Goal: Task Accomplishment & Management: Use online tool/utility

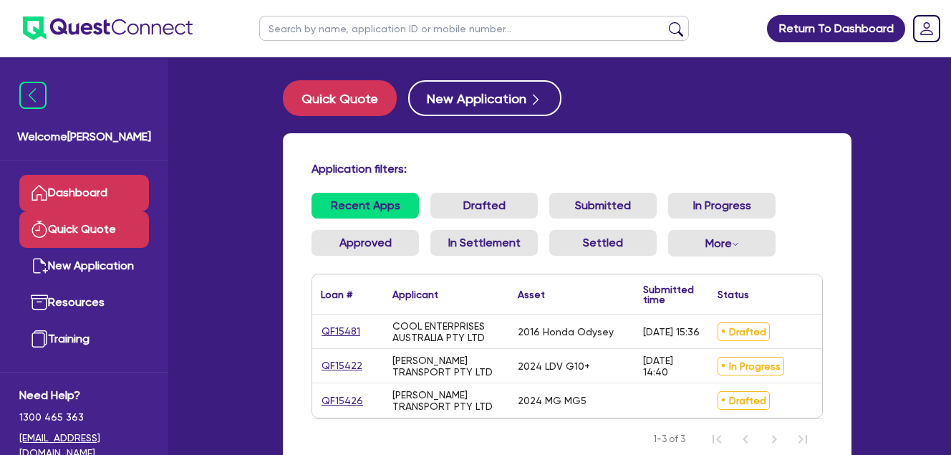
click at [64, 220] on link "Quick Quote" at bounding box center [84, 229] width 130 height 37
select select "Quest Finance - Own Book"
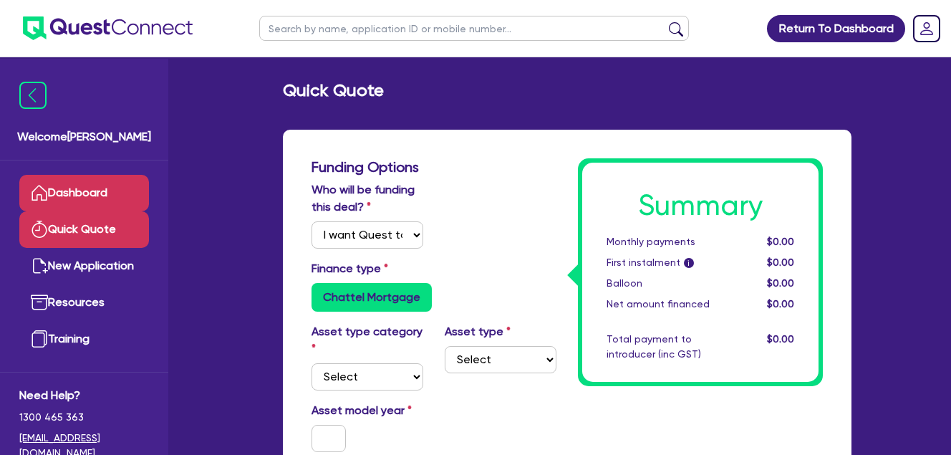
click at [77, 197] on link "Dashboard" at bounding box center [84, 193] width 130 height 37
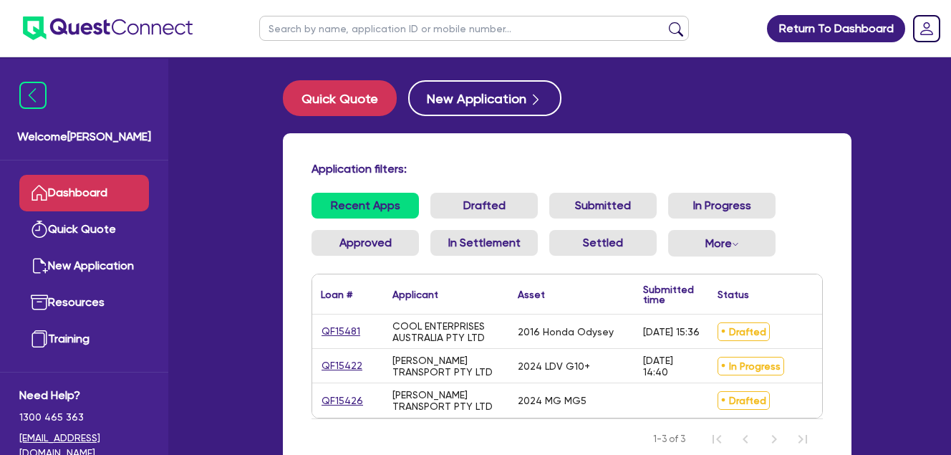
click at [238, 172] on div "Welcome Farhan Dashboard Quick Quote New Application Resources Training Need He…" at bounding box center [475, 287] width 795 height 575
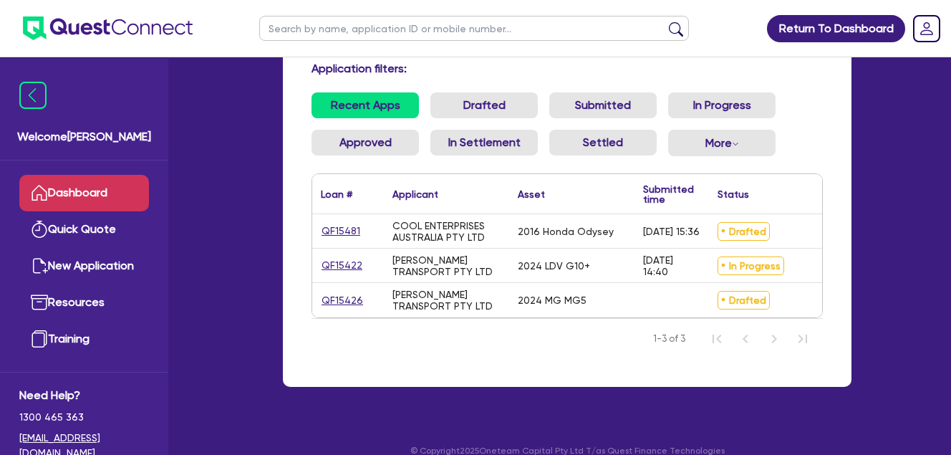
scroll to position [130, 0]
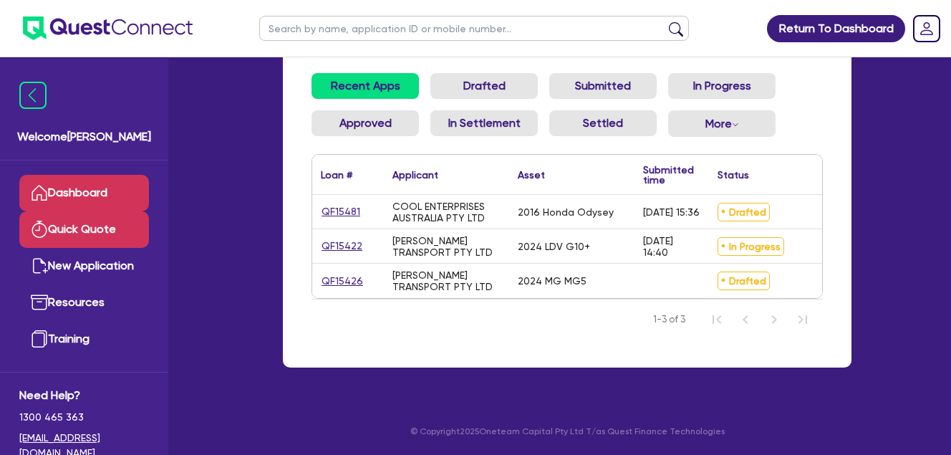
click at [87, 229] on link "Quick Quote" at bounding box center [84, 229] width 130 height 37
select select "Quest Finance - Own Book"
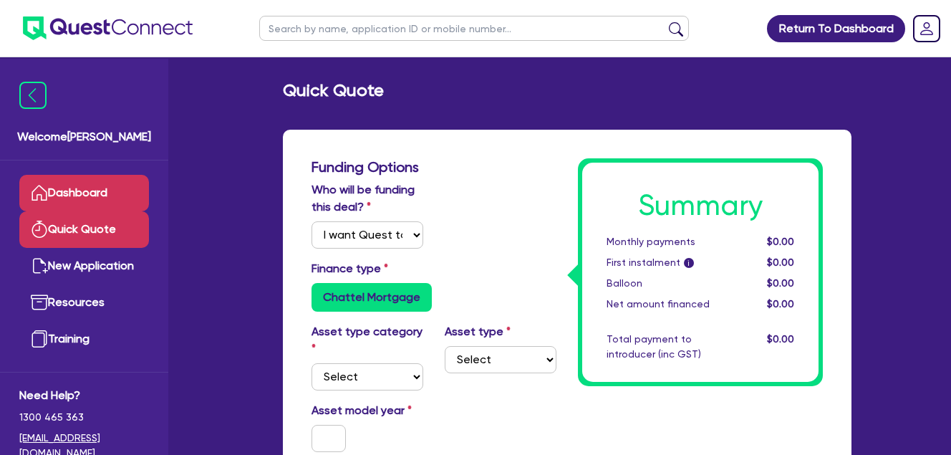
click at [77, 198] on link "Dashboard" at bounding box center [84, 193] width 130 height 37
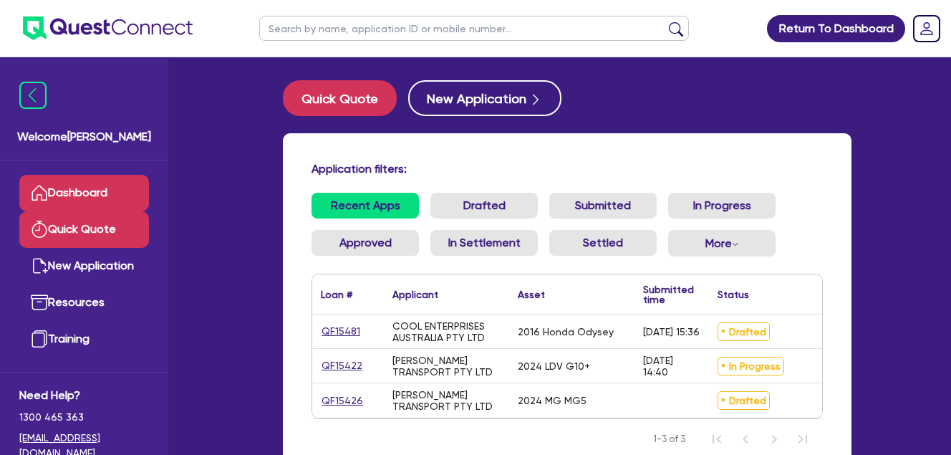
click at [80, 228] on link "Quick Quote" at bounding box center [84, 229] width 130 height 37
select select "Quest Finance - Own Book"
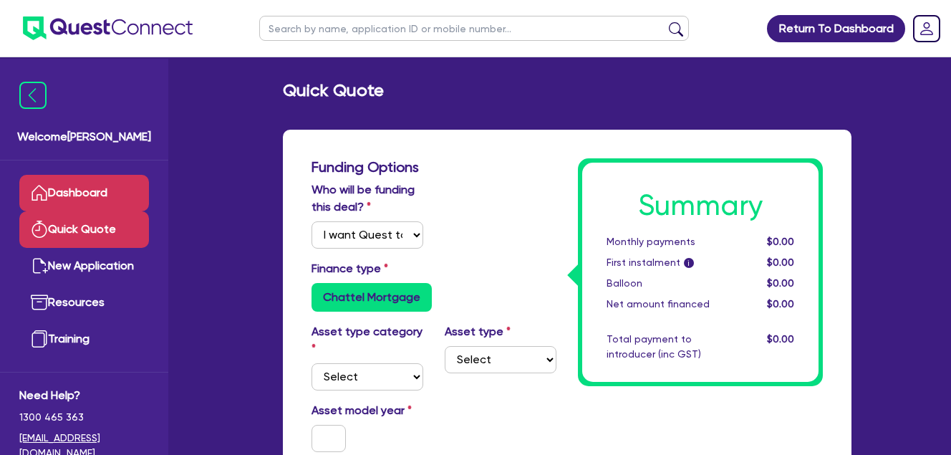
click at [106, 189] on link "Dashboard" at bounding box center [84, 193] width 130 height 37
